Goal: Navigation & Orientation: Find specific page/section

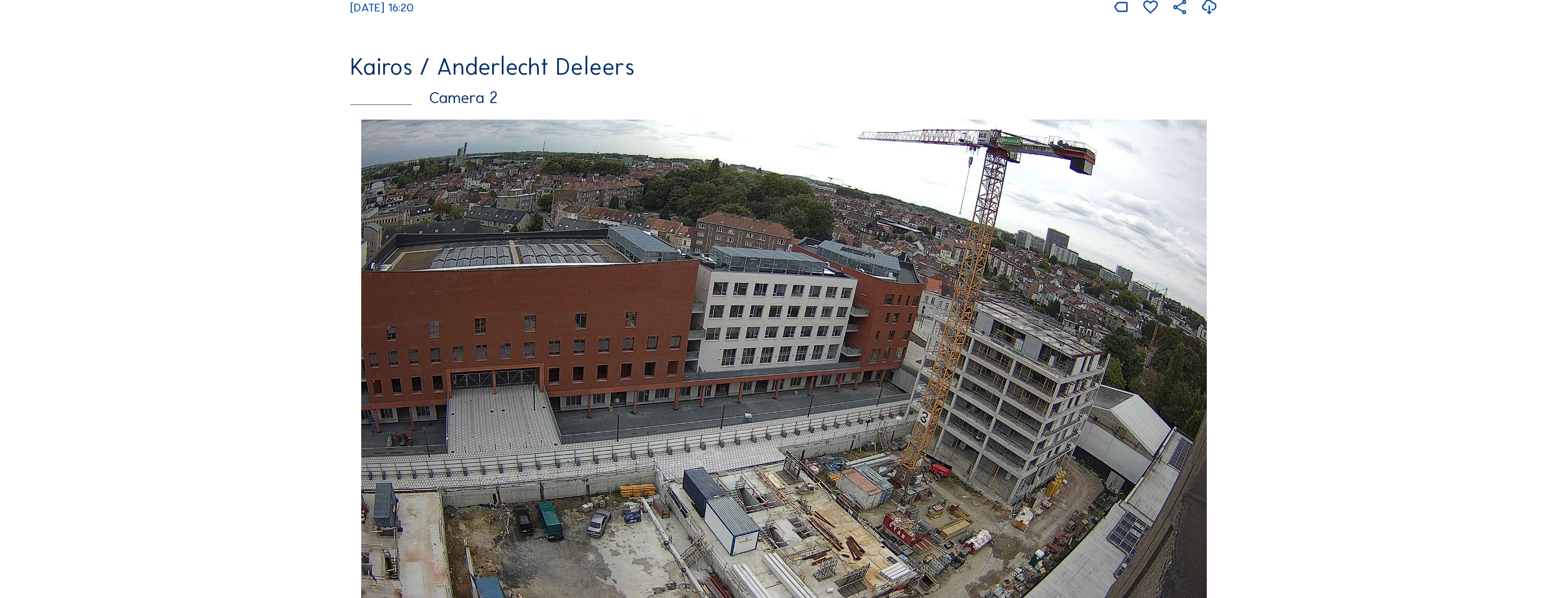
scroll to position [687, 0]
click at [1103, 437] on img at bounding box center [783, 358] width 845 height 478
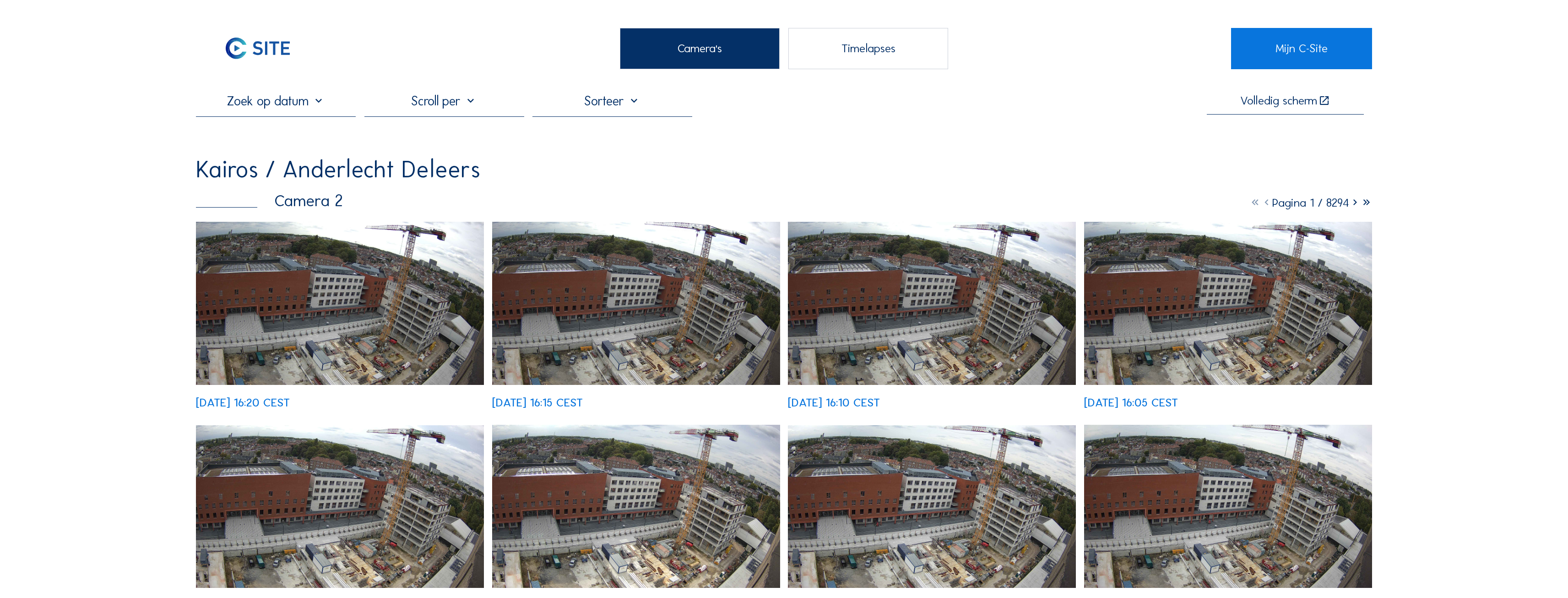
click at [296, 245] on img at bounding box center [340, 303] width 288 height 163
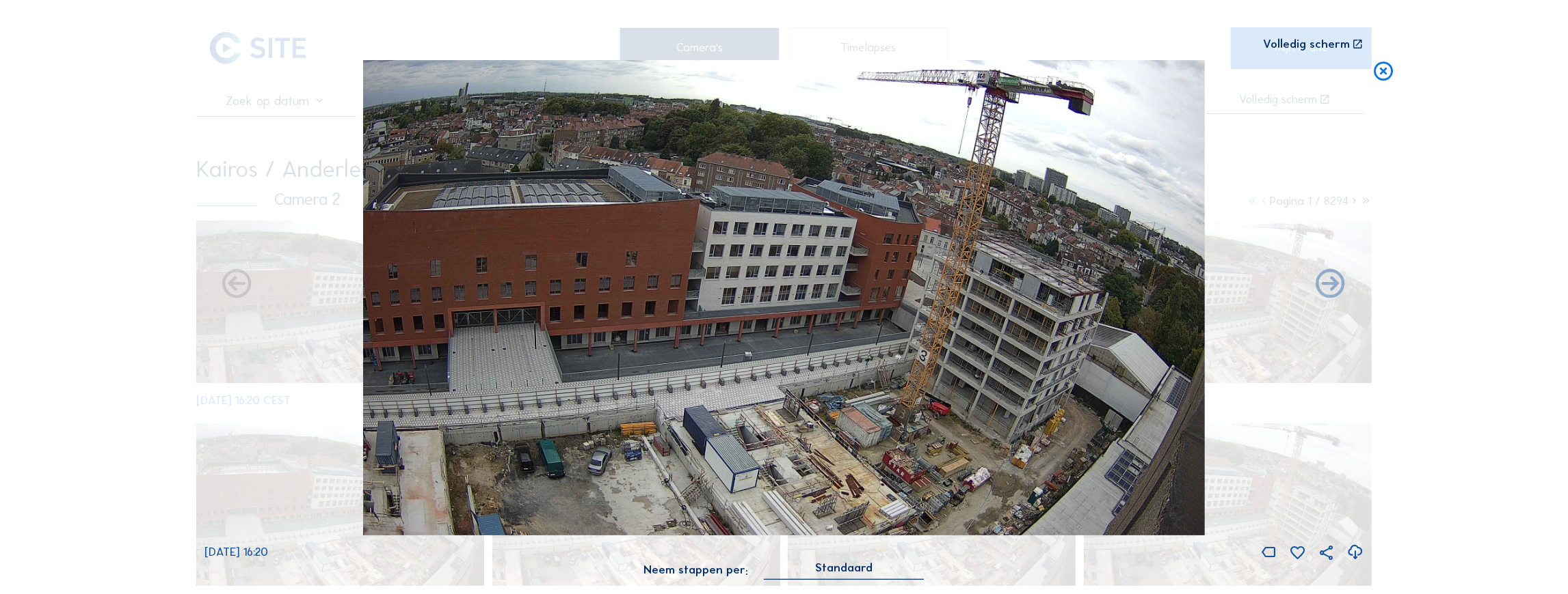
click at [1342, 35] on div "Scroll om door de tijd te reizen | Druk op de 'Alt'-knop + scroll om te Zoomen …" at bounding box center [784, 297] width 1160 height 594
click at [1342, 40] on div "Volledig scherm" at bounding box center [1306, 45] width 87 height 13
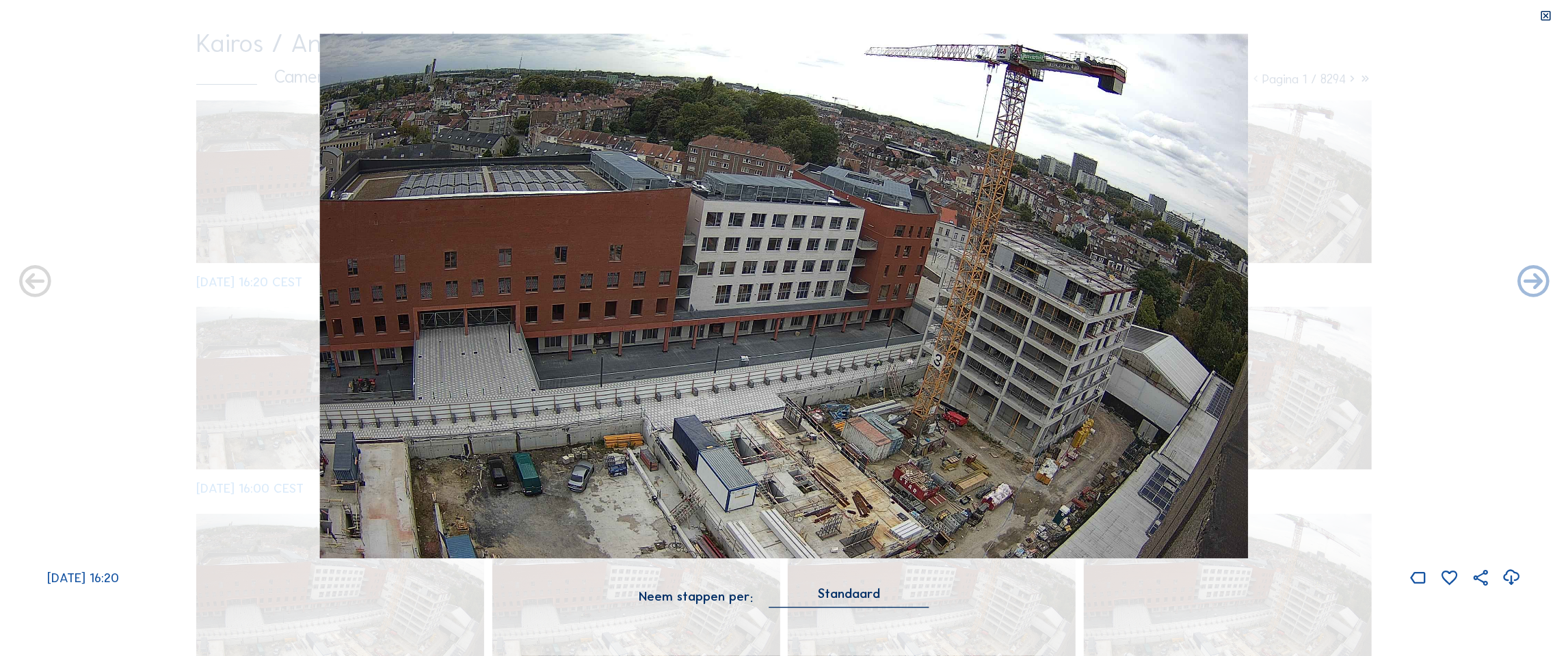
click at [1401, 215] on div "[DATE] 16:20" at bounding box center [784, 311] width 1568 height 554
click at [1544, 15] on icon at bounding box center [1545, 16] width 13 height 14
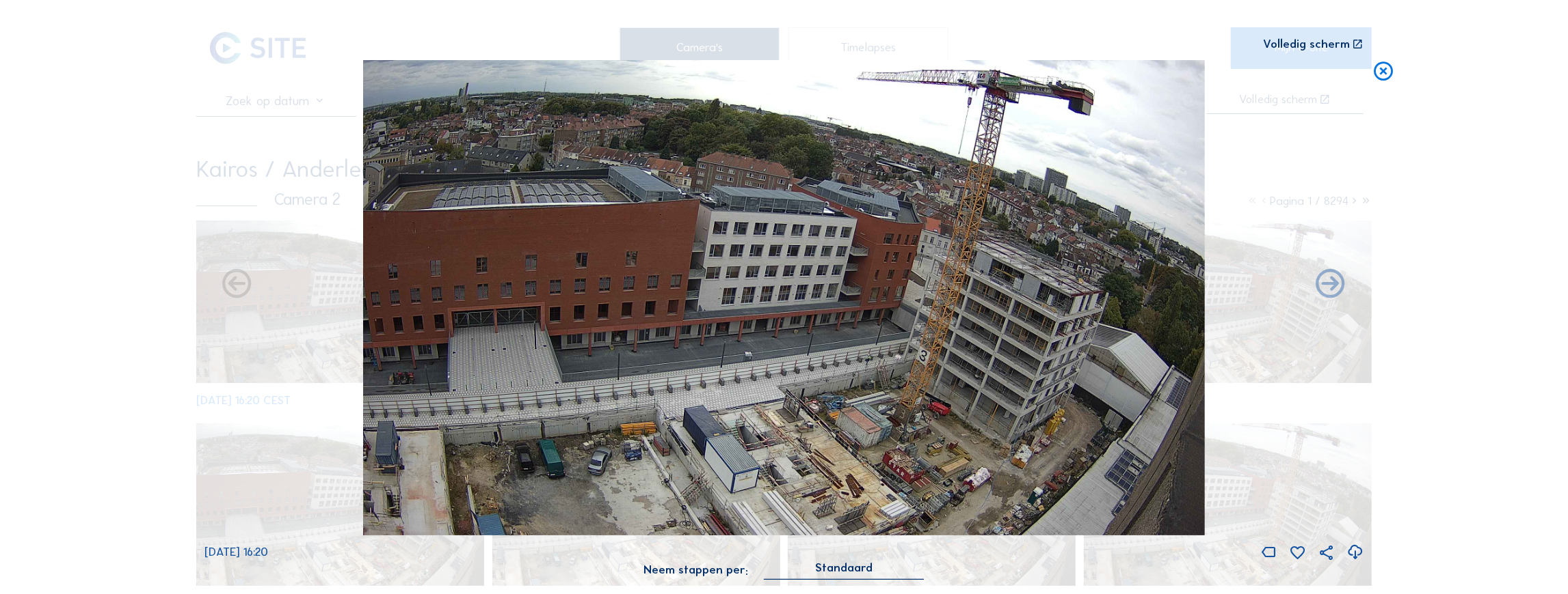
click at [1382, 76] on icon at bounding box center [1383, 72] width 24 height 24
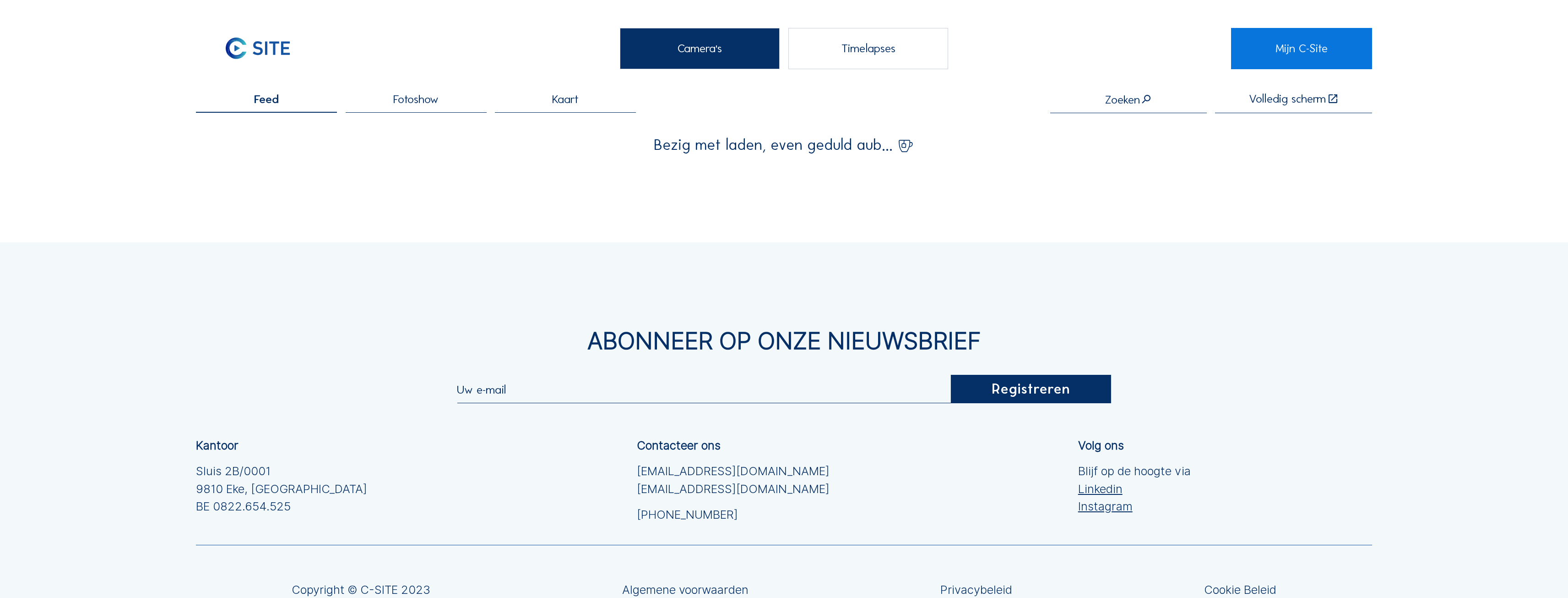
scroll to position [118, 0]
